Goal: Navigation & Orientation: Find specific page/section

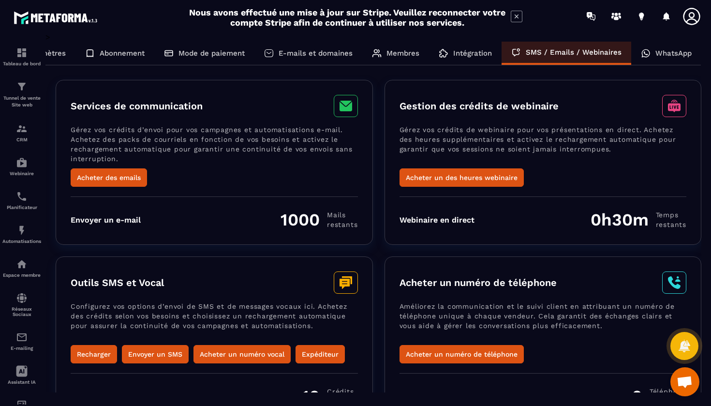
scroll to position [0, 44]
click at [652, 47] on div "WhatsApp" at bounding box center [668, 53] width 70 height 23
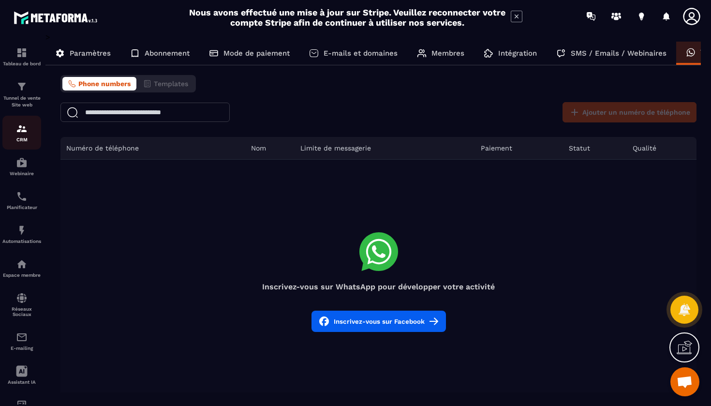
click at [19, 134] on img at bounding box center [22, 129] width 12 height 12
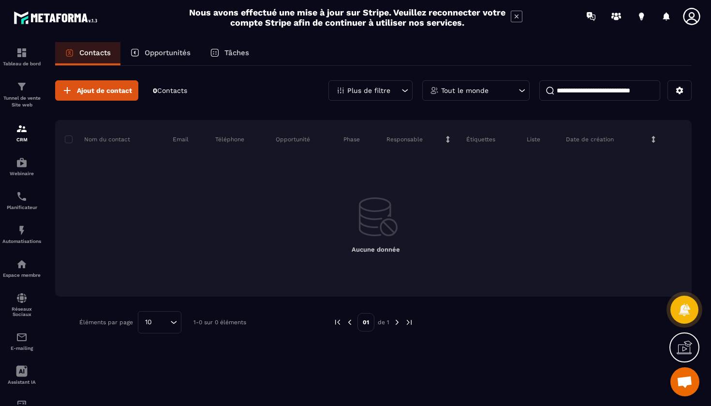
click at [166, 50] on p "Opportunités" at bounding box center [168, 52] width 46 height 9
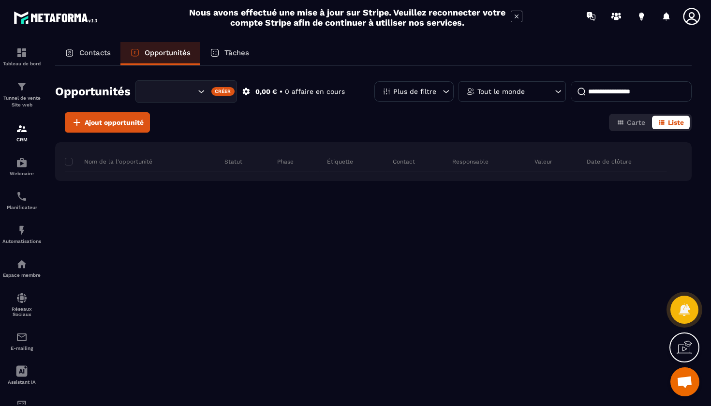
click at [227, 53] on p "Tâches" at bounding box center [236, 52] width 25 height 9
